Goal: Task Accomplishment & Management: Manage account settings

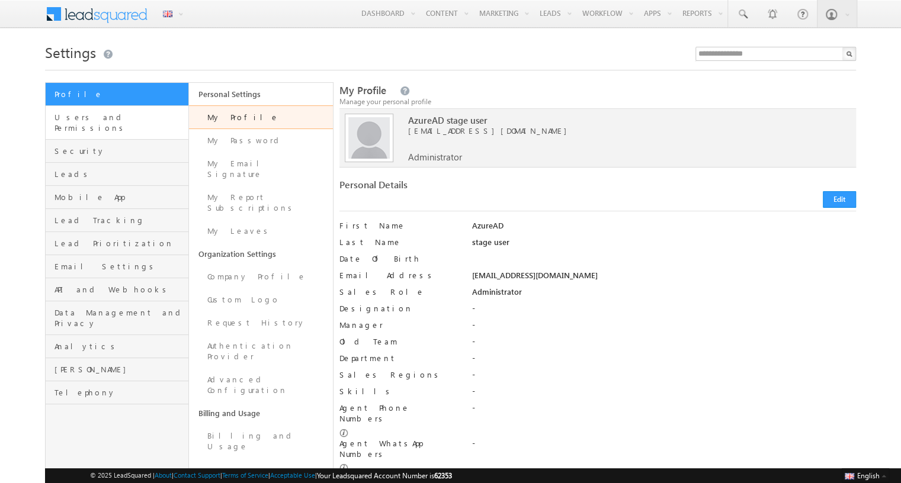
click at [120, 117] on span "Users and Permissions" at bounding box center [119, 122] width 131 height 21
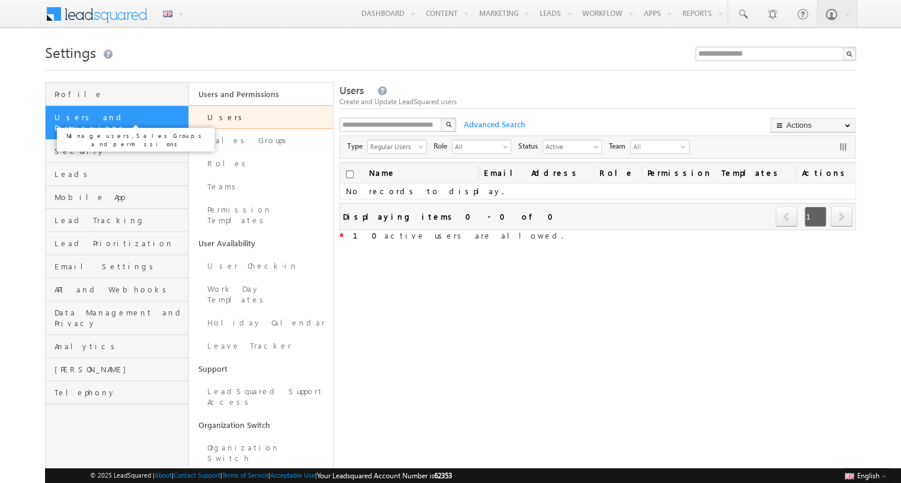
click at [261, 117] on link "Users" at bounding box center [260, 117] width 143 height 24
